Goal: Find specific page/section: Find specific page/section

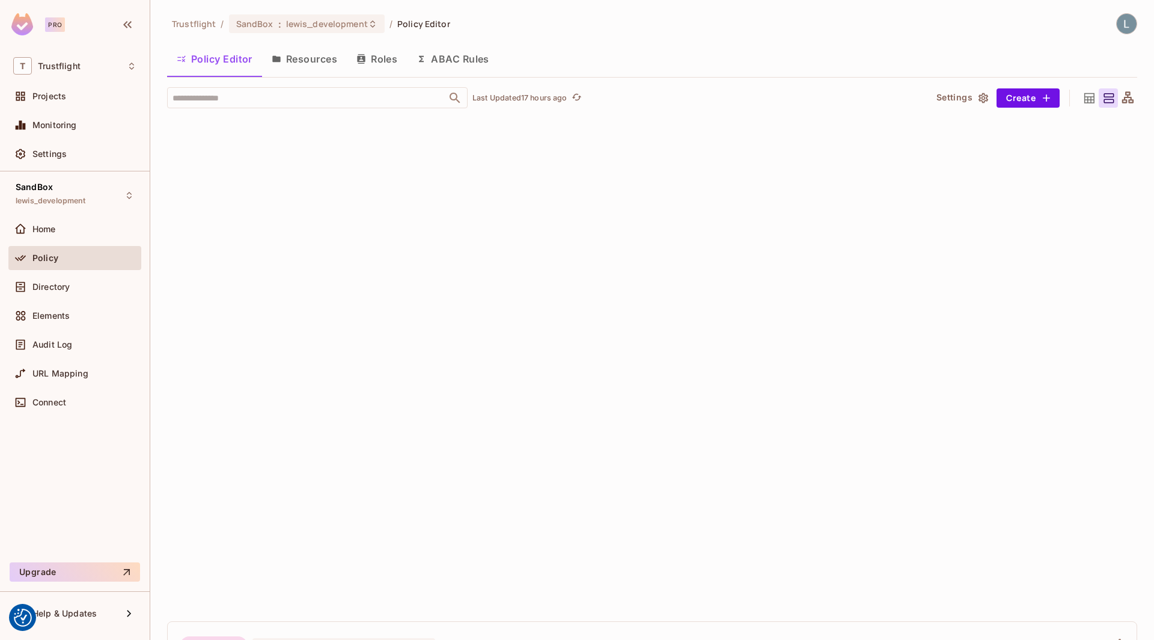
scroll to position [5878, 0]
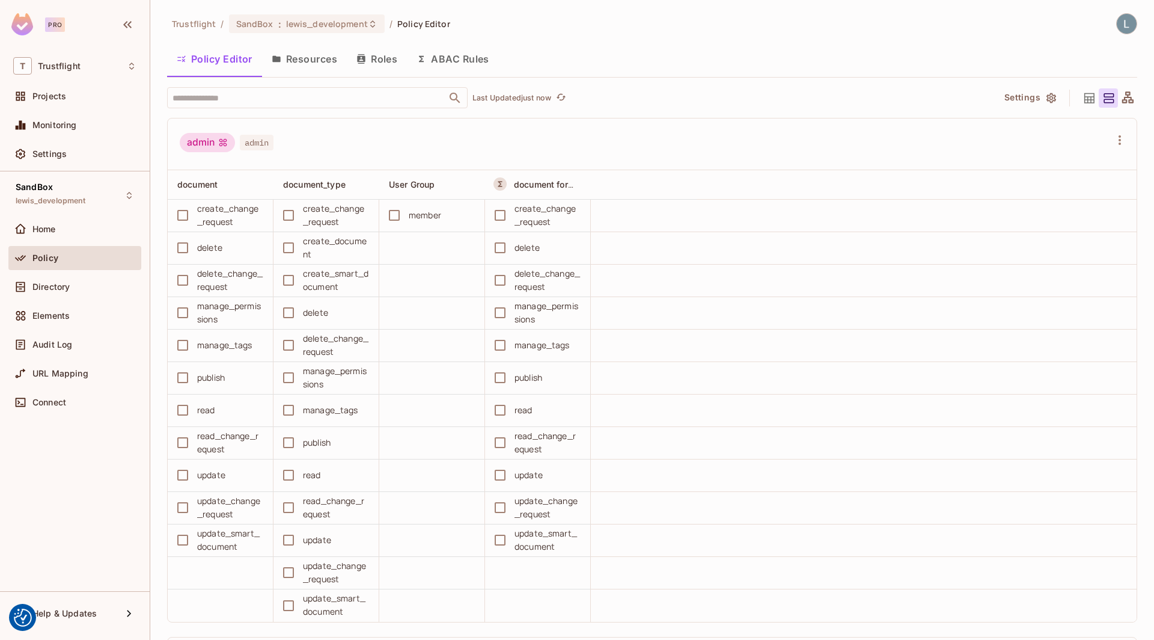
click at [456, 59] on button "ABAC Rules" at bounding box center [453, 59] width 92 height 30
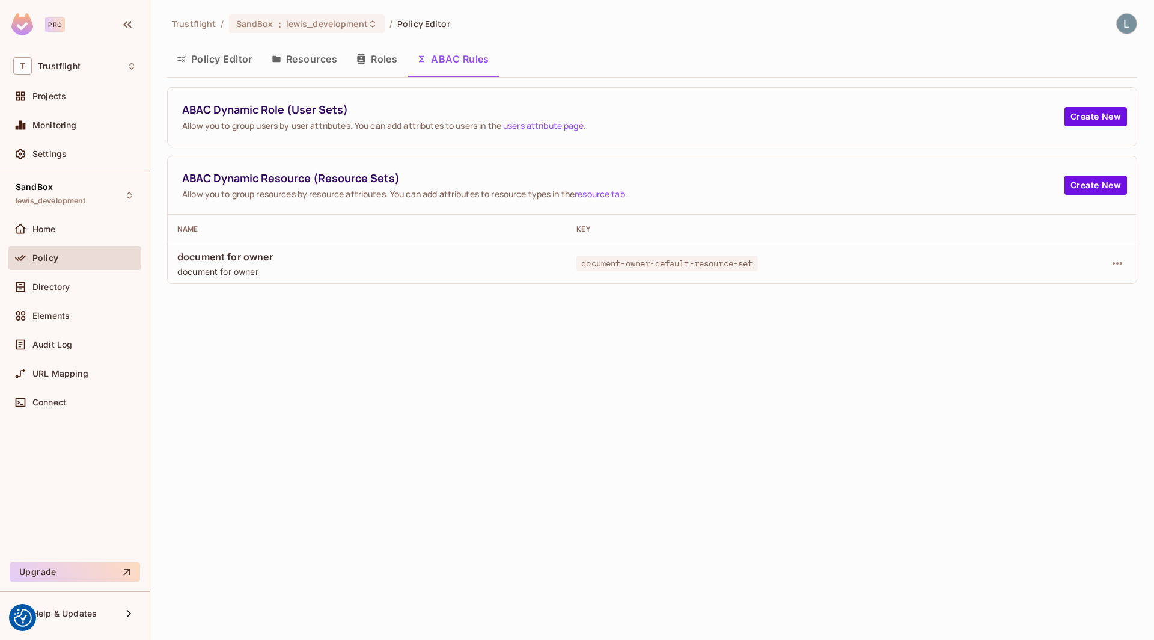
click at [216, 58] on button "Policy Editor" at bounding box center [214, 59] width 95 height 30
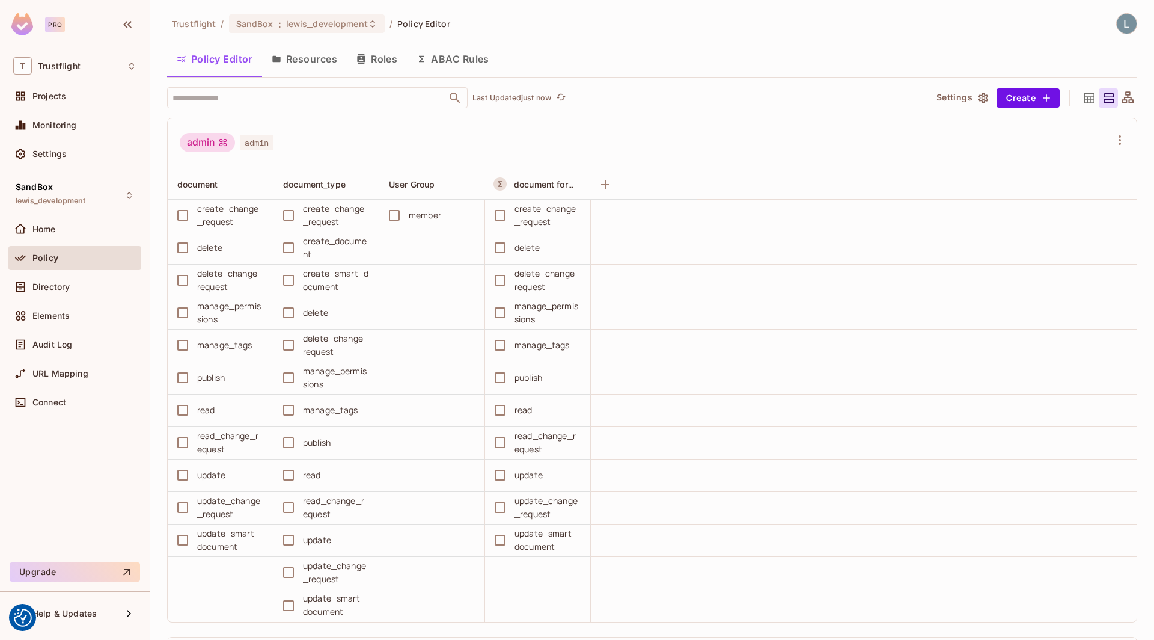
click at [247, 78] on div "Trustflight / SandBox : lewis_development / Policy Editor Policy Editor Resourc…" at bounding box center [652, 326] width 970 height 627
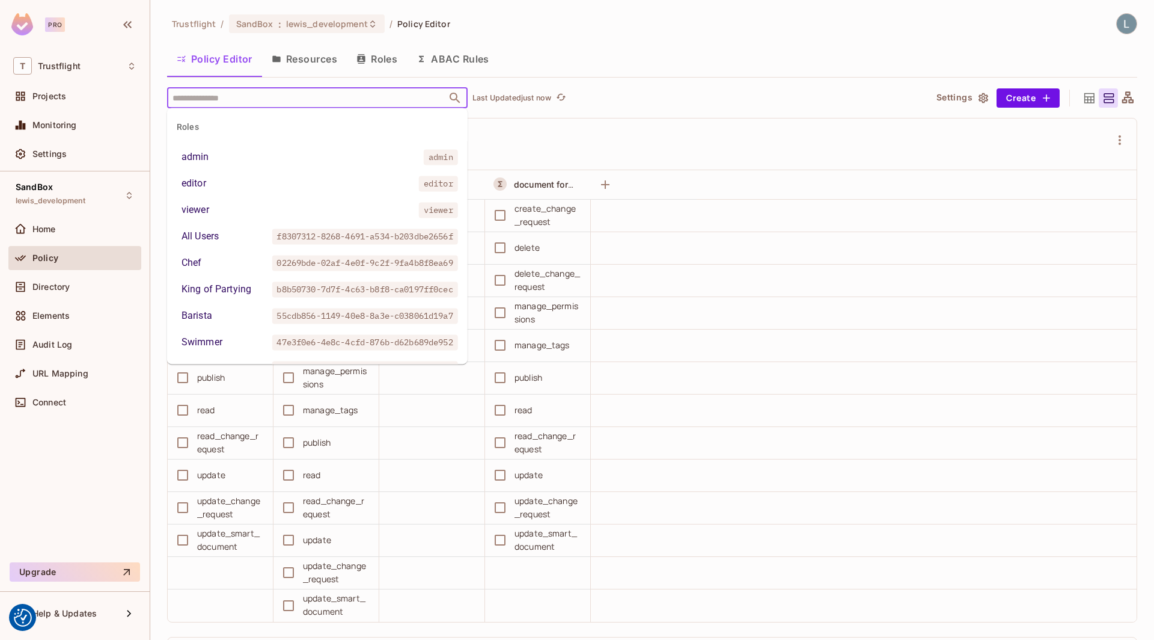
click at [242, 96] on input "text" at bounding box center [307, 97] width 275 height 21
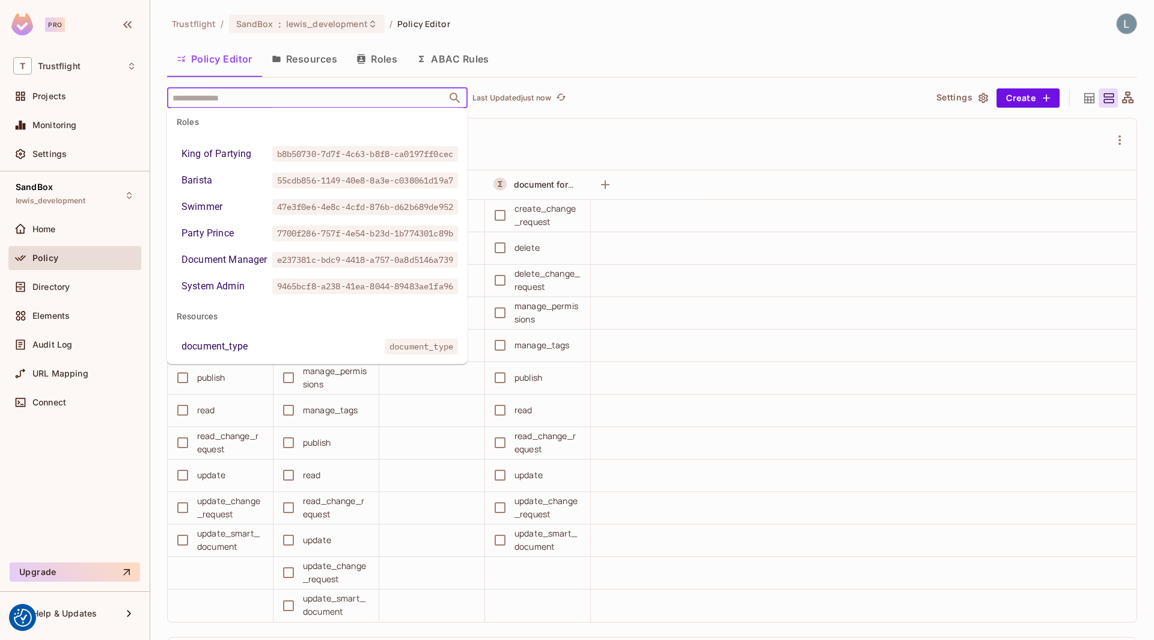
scroll to position [145, 0]
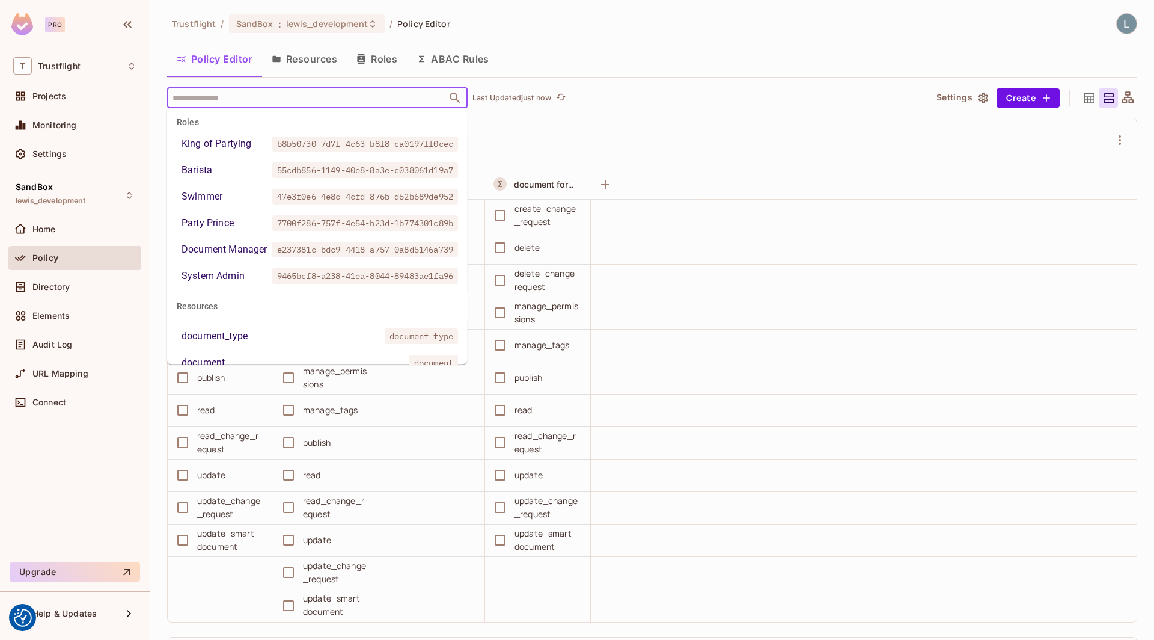
click at [215, 246] on div "Document Manager" at bounding box center [224, 249] width 85 height 14
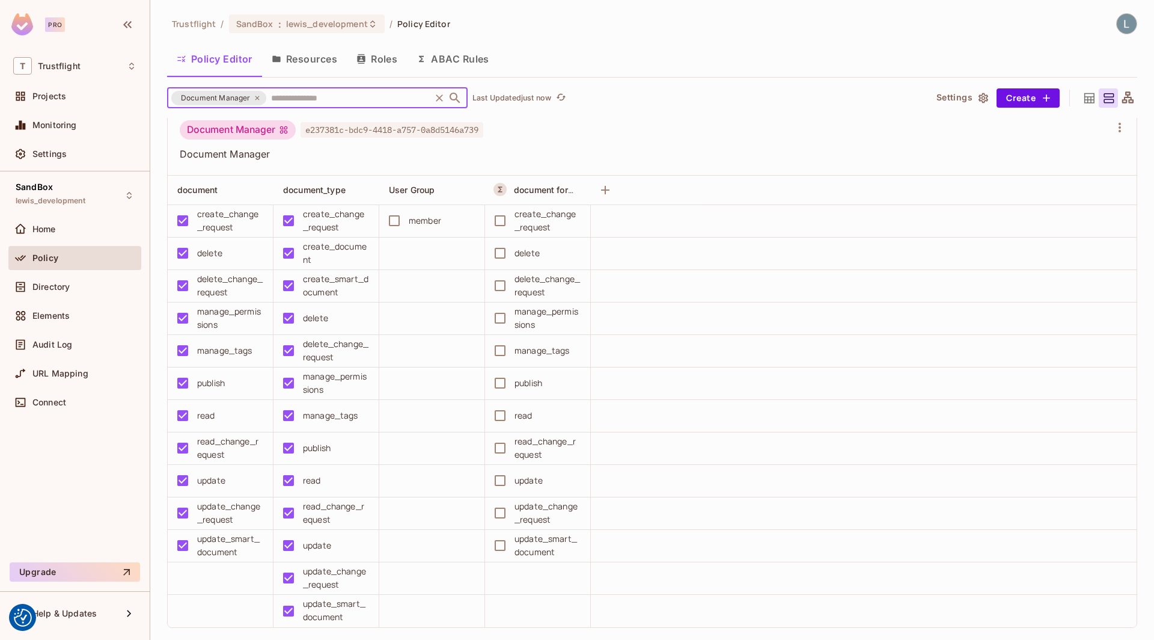
scroll to position [0, 0]
